Goal: Information Seeking & Learning: Learn about a topic

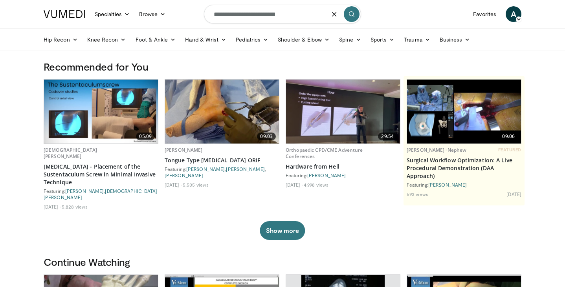
type input "**********"
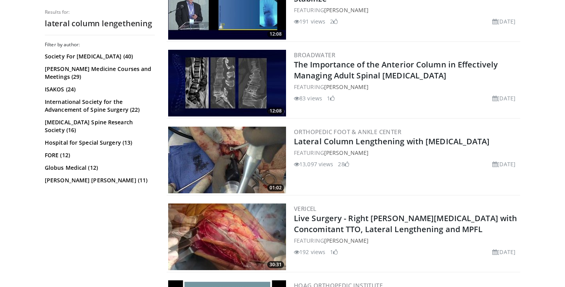
scroll to position [275, 0]
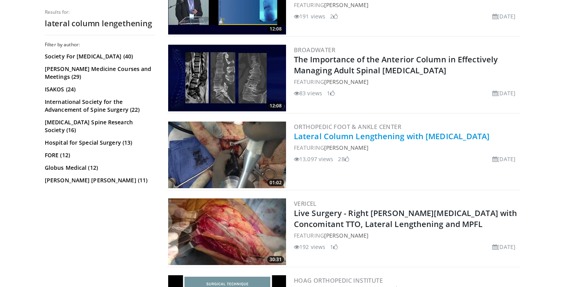
click at [337, 138] on link "Lateral Column Lengthening with allograft" at bounding box center [392, 136] width 196 height 11
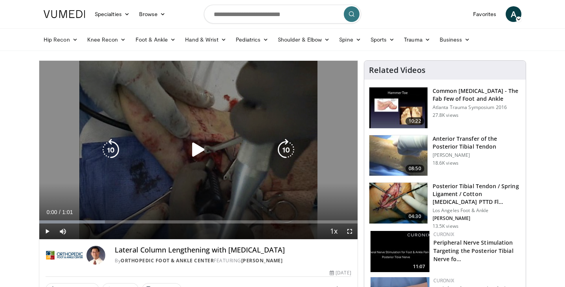
click at [198, 145] on icon "Video Player" at bounding box center [198, 150] width 22 height 22
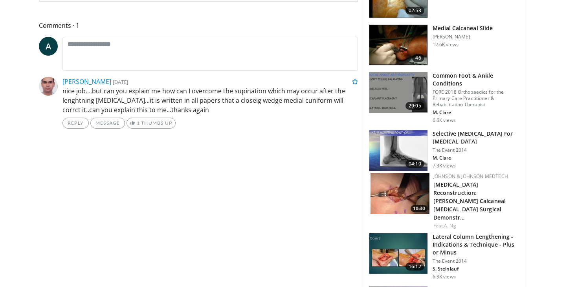
scroll to position [347, 0]
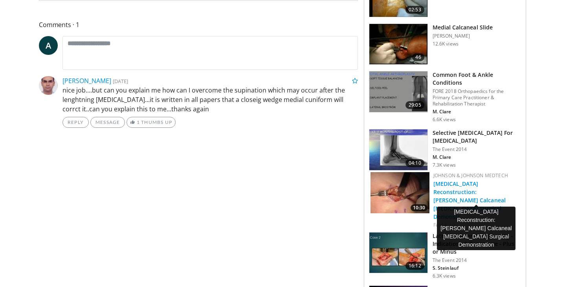
click at [488, 187] on link "[MEDICAL_DATA] Reconstruction: [PERSON_NAME] Calcaneal [MEDICAL_DATA] Surgical …" at bounding box center [469, 200] width 72 height 40
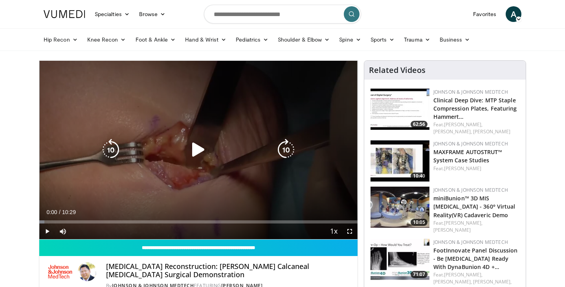
click at [196, 144] on icon "Video Player" at bounding box center [198, 150] width 22 height 22
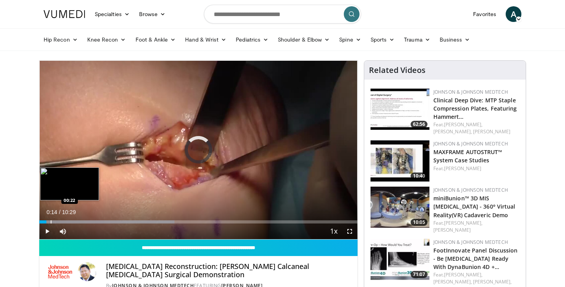
click at [51, 221] on div "Progress Bar" at bounding box center [51, 222] width 1 height 3
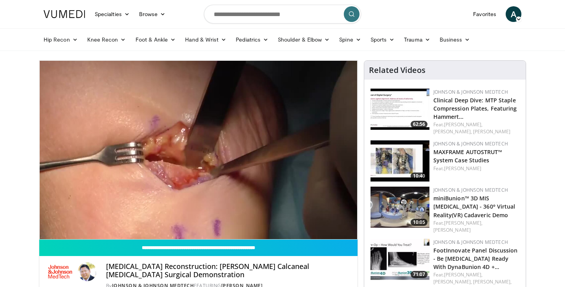
click at [58, 223] on div "10 seconds Tap to unmute" at bounding box center [198, 150] width 318 height 179
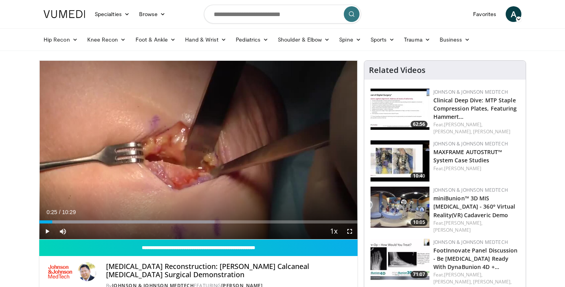
click at [47, 232] on span "Video Player" at bounding box center [47, 232] width 16 height 16
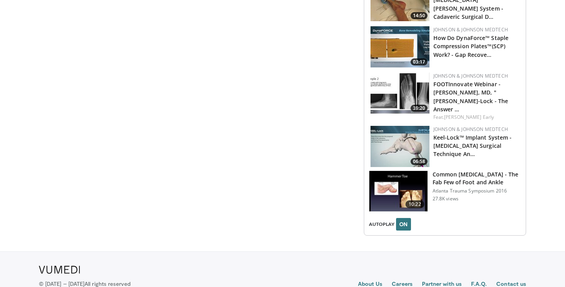
scroll to position [840, 0]
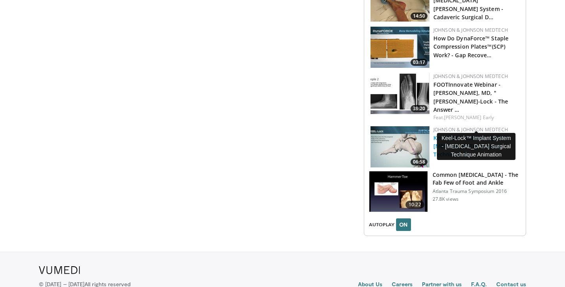
click at [458, 134] on link "Keel-Lock™ Implant System - Triple Arthrodesis Surgical Technique An…" at bounding box center [472, 146] width 79 height 24
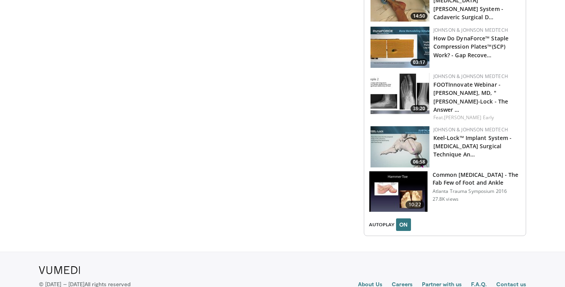
scroll to position [0, 0]
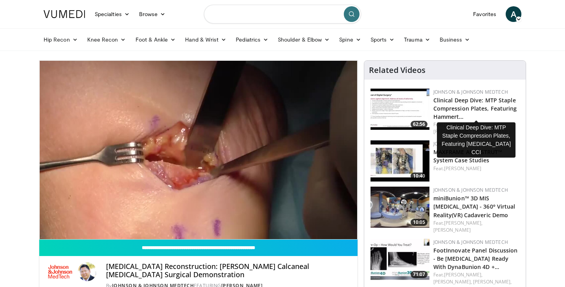
click at [249, 16] on input "Search topics, interventions" at bounding box center [282, 14] width 157 height 19
type input "**********"
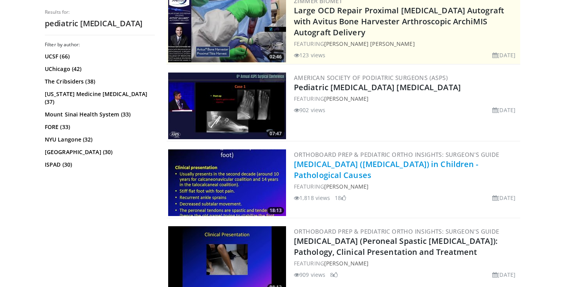
scroll to position [170, 0]
click at [324, 162] on link "[MEDICAL_DATA] ([MEDICAL_DATA]) in Children - Pathological Causes" at bounding box center [386, 170] width 185 height 22
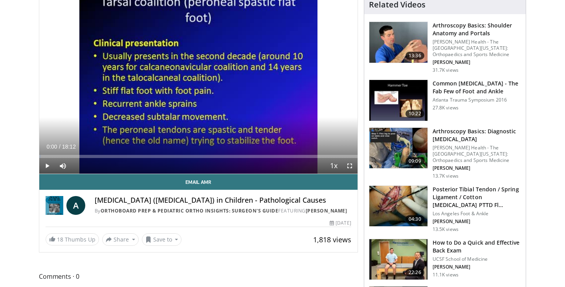
scroll to position [60, 0]
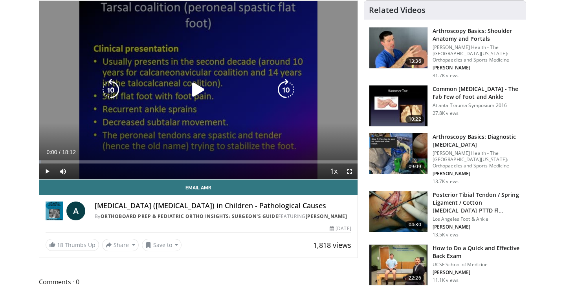
click at [200, 89] on icon "Video Player" at bounding box center [198, 90] width 22 height 22
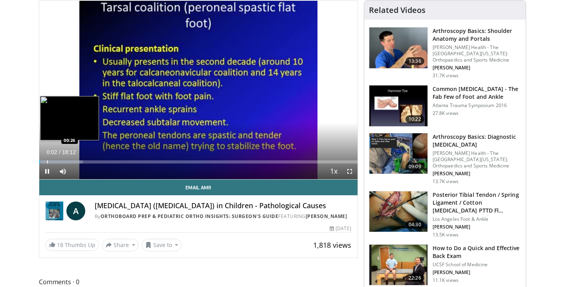
click at [47, 161] on div "Loaded : 13.71% 00:03 00:26" at bounding box center [198, 162] width 318 height 3
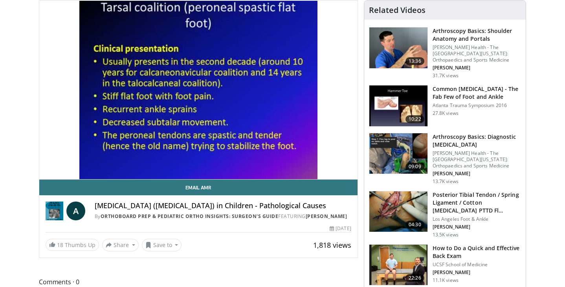
click at [59, 162] on div "10 seconds Tap to unmute" at bounding box center [198, 90] width 318 height 179
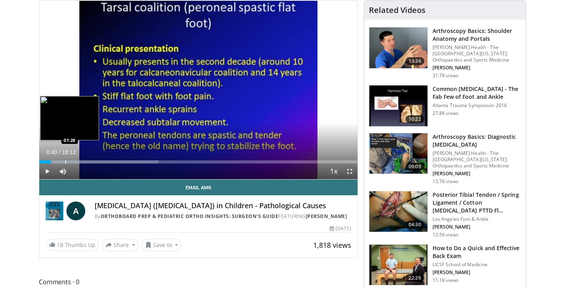
click at [65, 161] on div "Progress Bar" at bounding box center [65, 162] width 1 height 3
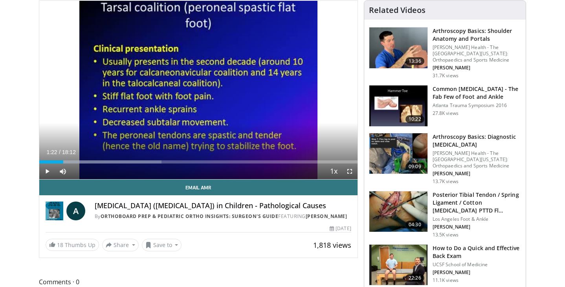
click at [45, 173] on span "Video Player" at bounding box center [47, 172] width 16 height 16
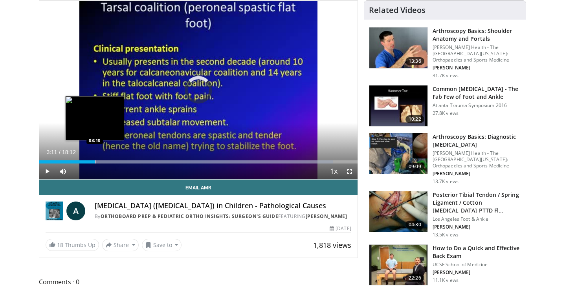
click at [95, 162] on div "Progress Bar" at bounding box center [95, 162] width 1 height 3
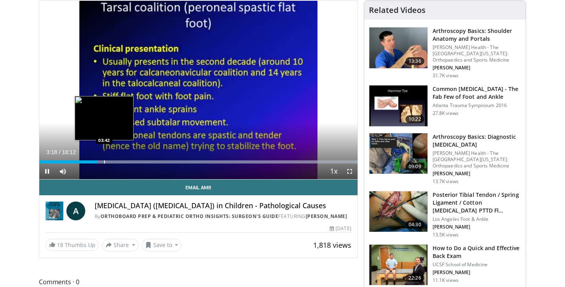
click at [104, 162] on div "Progress Bar" at bounding box center [104, 162] width 1 height 3
click at [112, 161] on div "Progress Bar" at bounding box center [112, 162] width 1 height 3
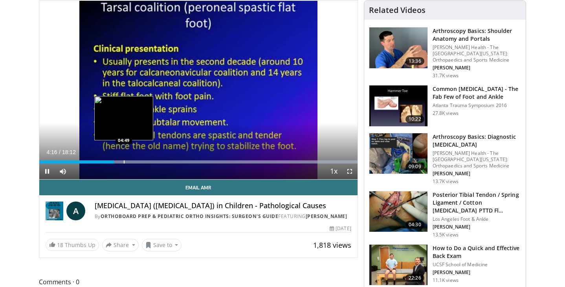
click at [124, 162] on div "Progress Bar" at bounding box center [124, 162] width 1 height 3
click at [133, 162] on div "Progress Bar" at bounding box center [133, 162] width 1 height 3
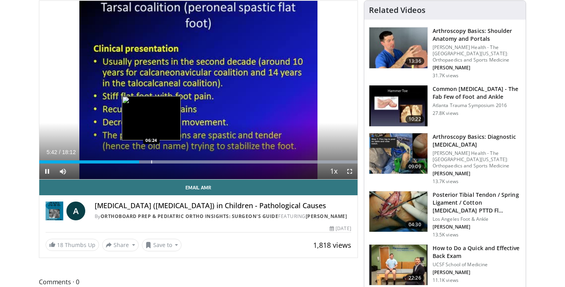
click at [151, 163] on div "Progress Bar" at bounding box center [151, 162] width 1 height 3
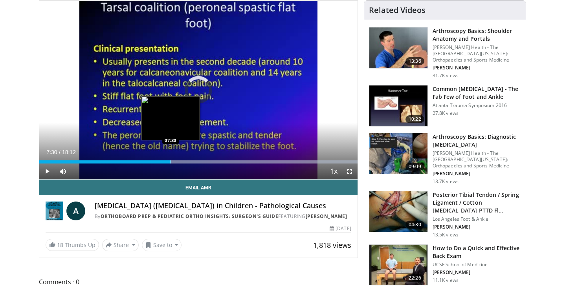
click at [170, 162] on div "Progress Bar" at bounding box center [170, 162] width 1 height 3
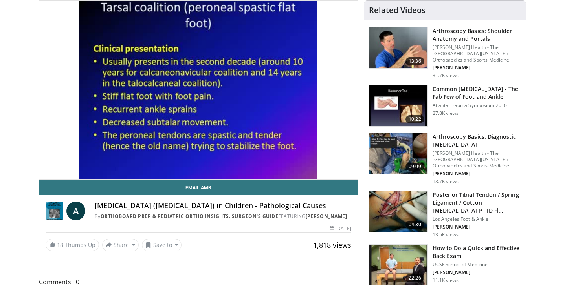
click at [199, 162] on video-js "**********" at bounding box center [198, 90] width 318 height 179
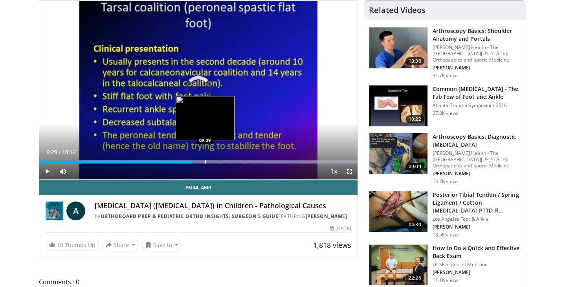
click at [205, 160] on div "Loaded : 99.99% 08:46 09:29" at bounding box center [198, 159] width 318 height 7
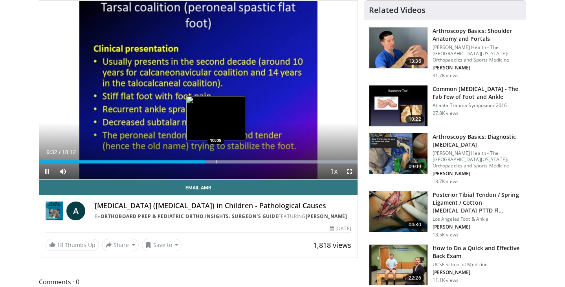
click at [216, 163] on div "Progress Bar" at bounding box center [216, 162] width 1 height 3
click at [226, 163] on div "Progress Bar" at bounding box center [226, 162] width 1 height 3
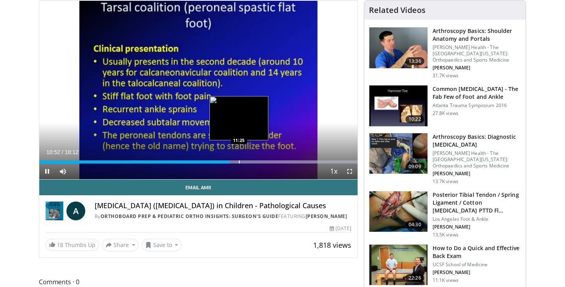
click at [239, 161] on div "Progress Bar" at bounding box center [239, 162] width 1 height 3
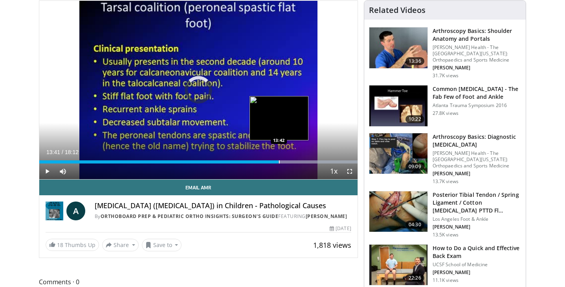
click at [278, 162] on div "Progress Bar" at bounding box center [198, 162] width 318 height 3
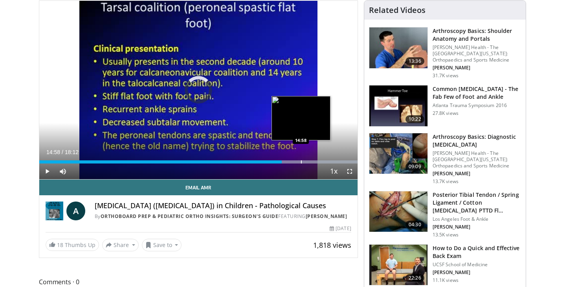
click at [301, 161] on div "Progress Bar" at bounding box center [301, 162] width 1 height 3
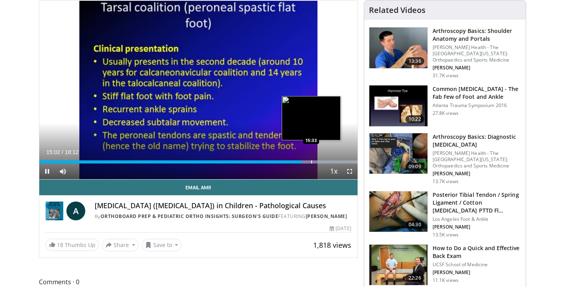
click at [311, 161] on div "Progress Bar" at bounding box center [311, 162] width 1 height 3
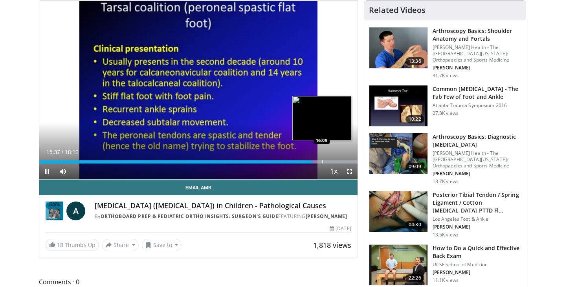
click at [322, 163] on div "Progress Bar" at bounding box center [322, 162] width 1 height 3
click at [333, 161] on div "Progress Bar" at bounding box center [333, 162] width 1 height 3
